Goal: Find specific fact: Find contact information

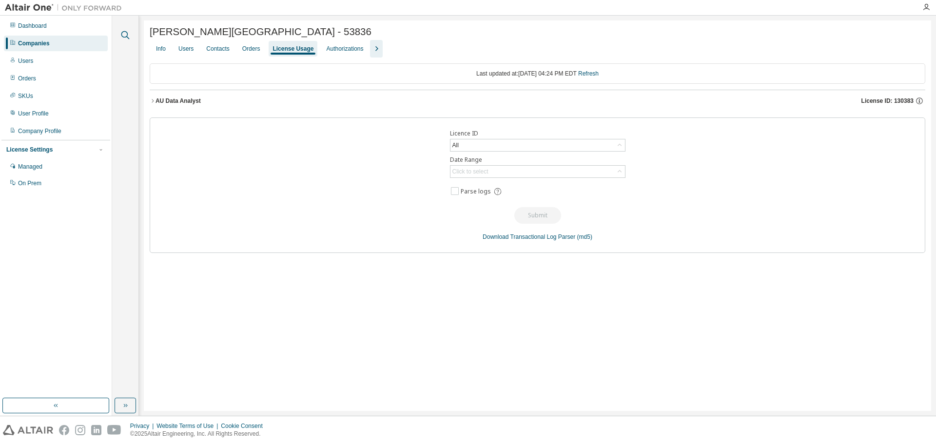
click at [127, 37] on icon "button" at bounding box center [125, 35] width 8 height 8
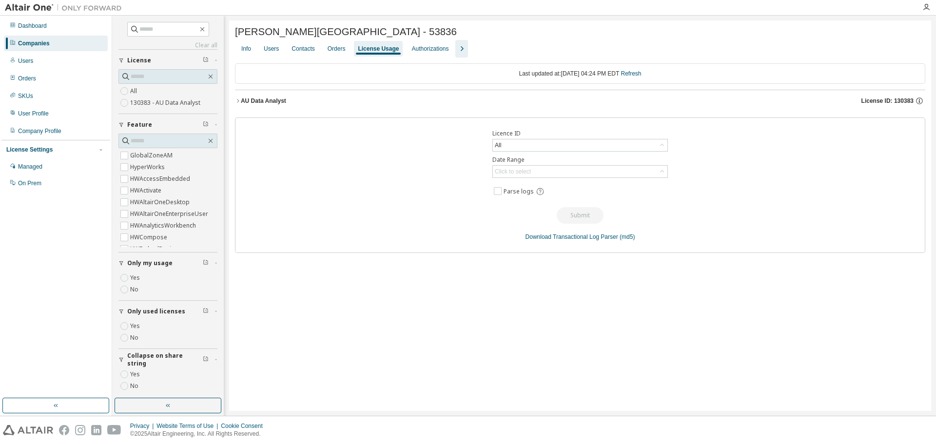
click at [60, 46] on div "Companies" at bounding box center [56, 44] width 104 height 16
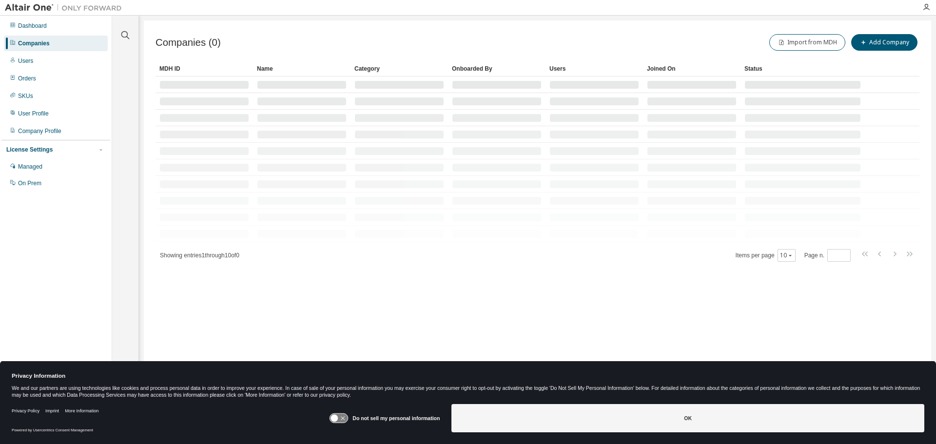
click at [53, 45] on div "Companies" at bounding box center [56, 44] width 104 height 16
click at [128, 35] on icon "button" at bounding box center [125, 35] width 12 height 12
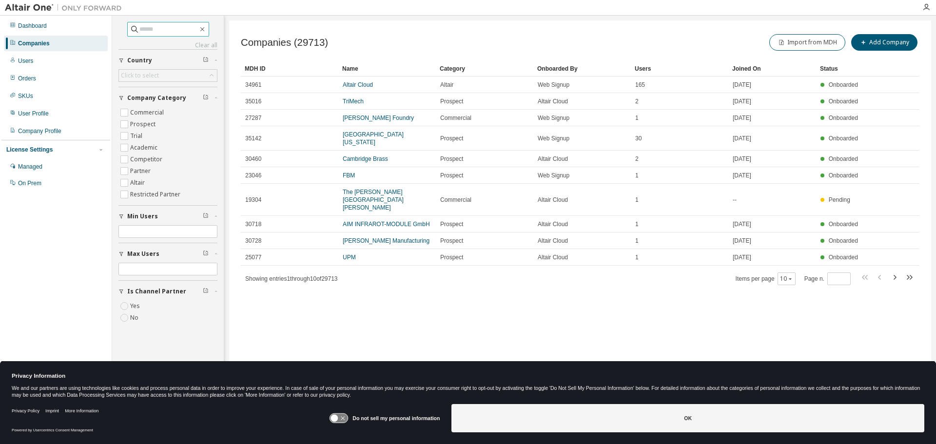
click at [148, 32] on input "text" at bounding box center [168, 29] width 59 height 10
paste input "*****"
type input "*****"
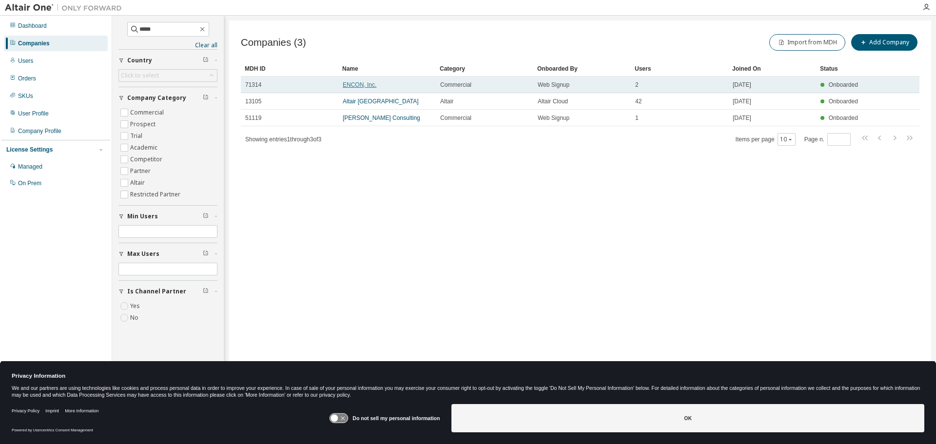
click at [358, 84] on link "ENCON, Inc." at bounding box center [360, 84] width 34 height 7
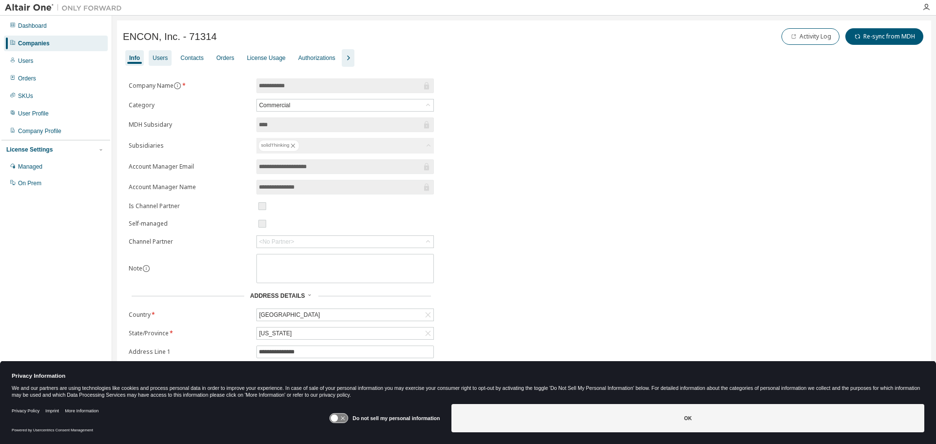
click at [165, 59] on div "Users" at bounding box center [160, 58] width 15 height 8
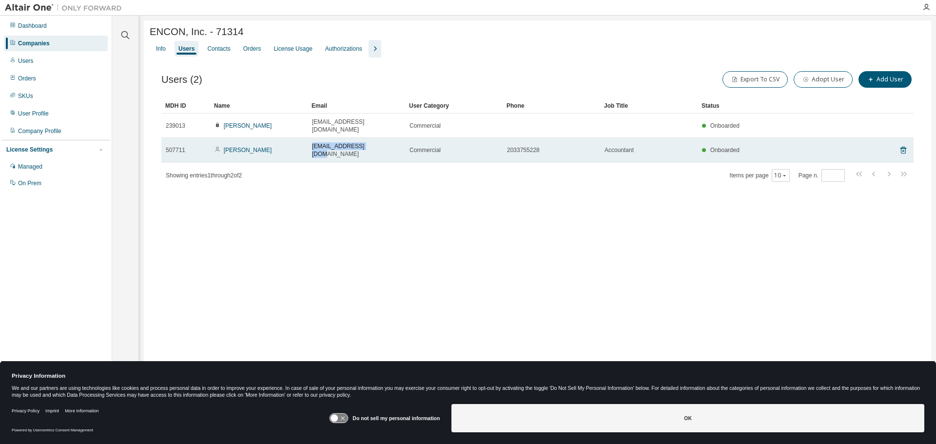
drag, startPoint x: 382, startPoint y: 142, endPoint x: 309, endPoint y: 142, distance: 73.6
click at [309, 142] on td "jmorris@goencon.com" at bounding box center [357, 150] width 98 height 24
copy span "jmorris@goencon.com"
